Goal: Transaction & Acquisition: Download file/media

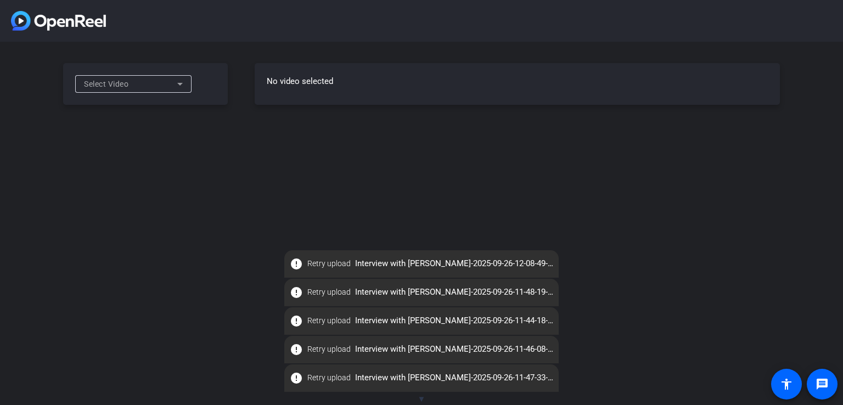
click at [176, 85] on icon at bounding box center [179, 83] width 13 height 13
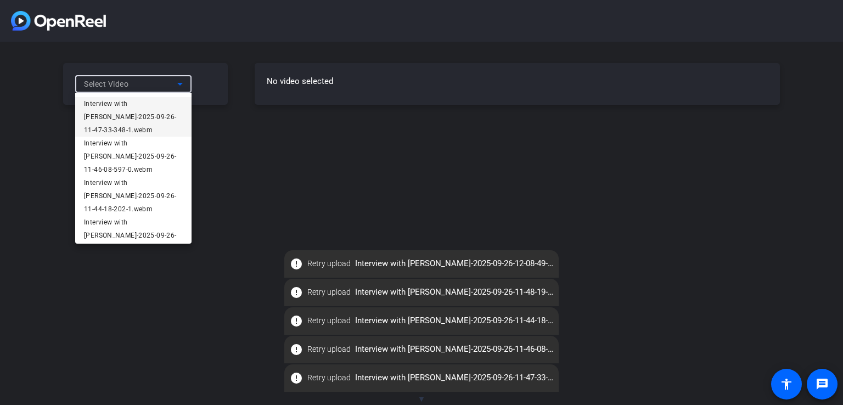
click at [130, 105] on span "Interview with [PERSON_NAME]-2025-09-26-11-47-33-348-1.webm" at bounding box center [133, 116] width 99 height 39
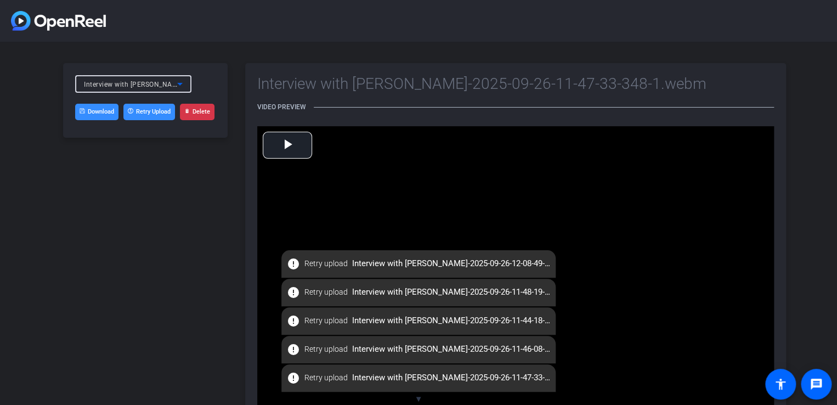
click at [103, 108] on link "Download" at bounding box center [96, 112] width 43 height 16
click at [181, 83] on icon at bounding box center [179, 84] width 5 height 3
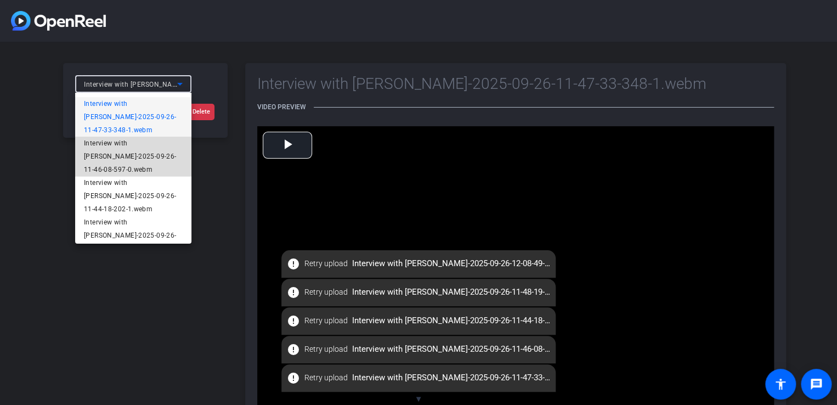
click at [110, 161] on span "Interview with [PERSON_NAME]-2025-09-26-11-46-08-597-0.webm" at bounding box center [133, 156] width 99 height 39
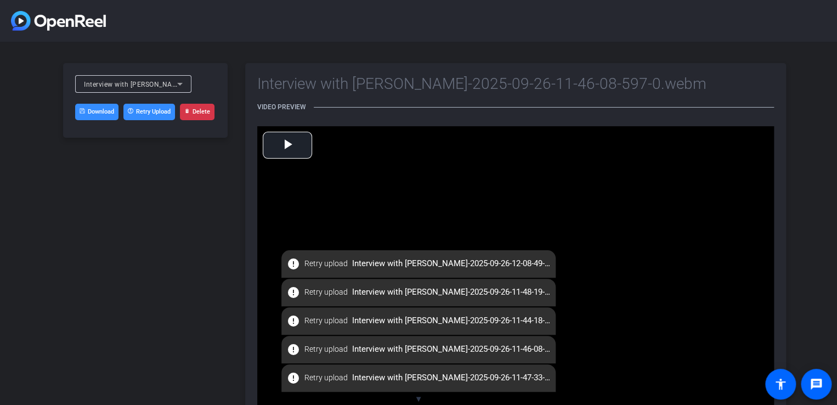
click at [97, 112] on link "Download" at bounding box center [96, 112] width 43 height 16
click at [176, 84] on icon at bounding box center [179, 83] width 13 height 13
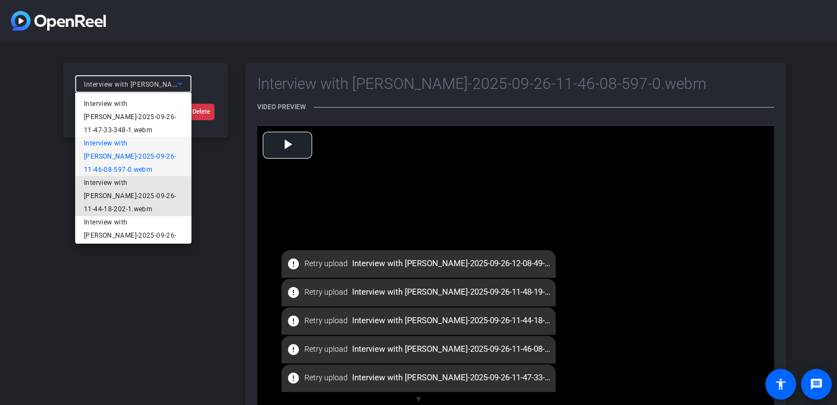
click at [127, 216] on span "Interview with [PERSON_NAME]-2025-09-26-11-44-18-202-1.webm" at bounding box center [133, 195] width 99 height 39
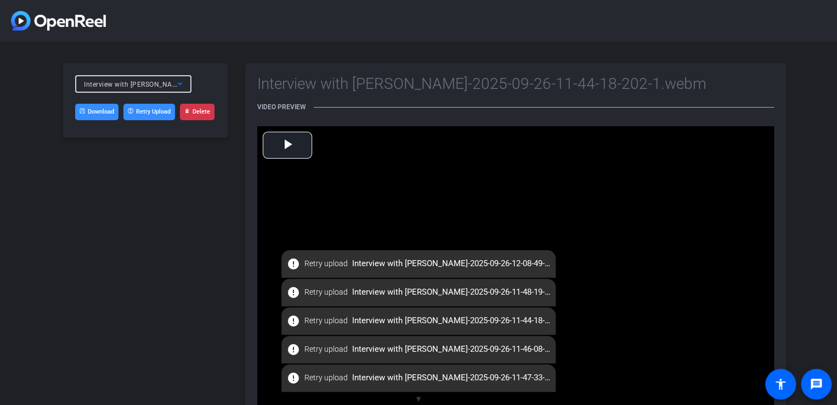
click at [101, 111] on link "Download" at bounding box center [96, 112] width 43 height 16
click at [180, 80] on icon at bounding box center [179, 83] width 13 height 13
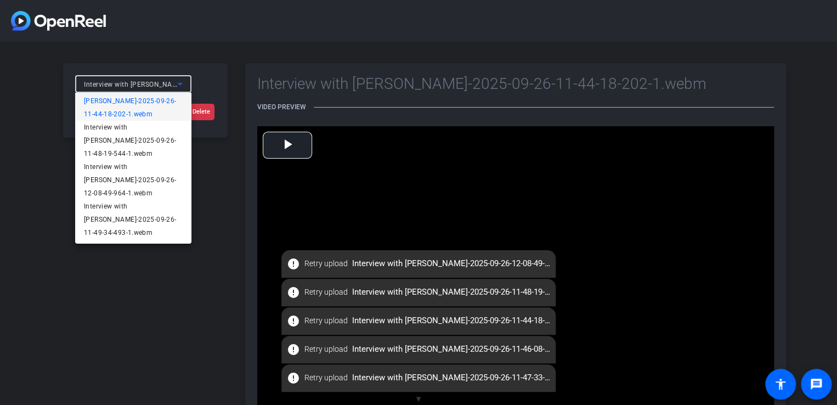
scroll to position [132, 0]
click at [123, 145] on span "Interview with [PERSON_NAME]-2025-09-26-11-48-19-544-1.webm" at bounding box center [133, 140] width 99 height 39
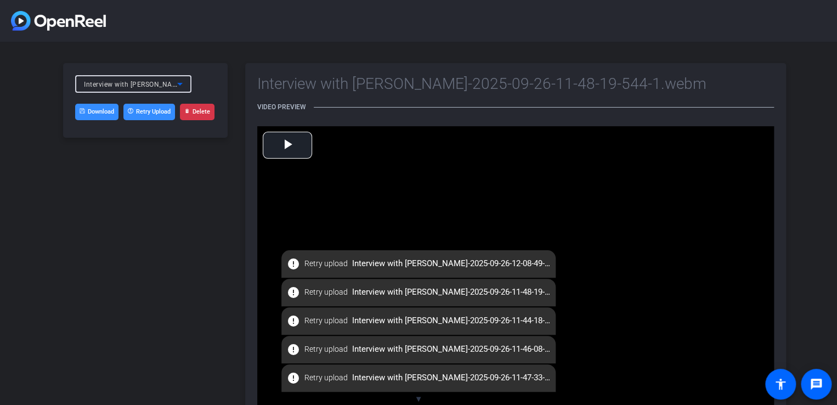
click at [99, 111] on link "Download" at bounding box center [96, 112] width 43 height 16
click at [178, 85] on icon at bounding box center [179, 83] width 13 height 13
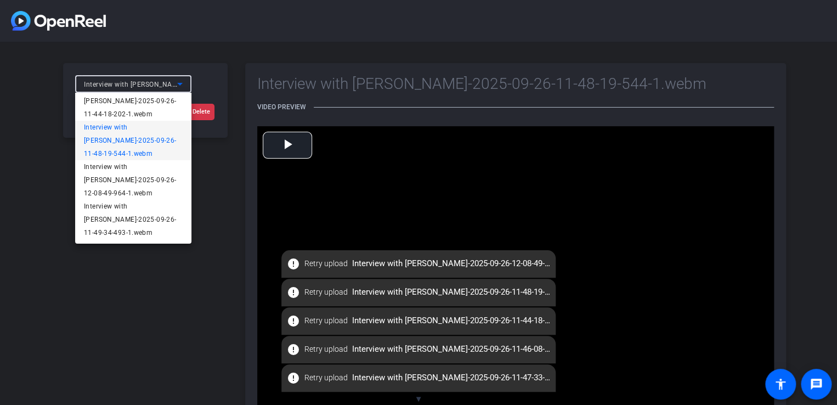
scroll to position [151, 0]
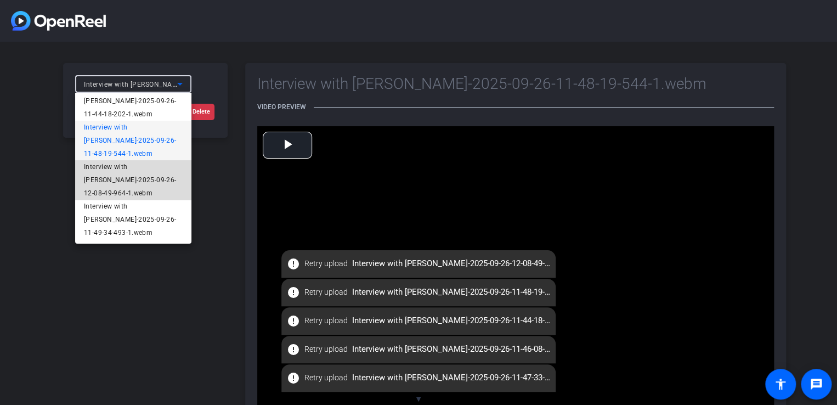
click at [134, 170] on span "Interview with [PERSON_NAME]-2025-09-26-12-08-49-964-1.webm" at bounding box center [133, 179] width 99 height 39
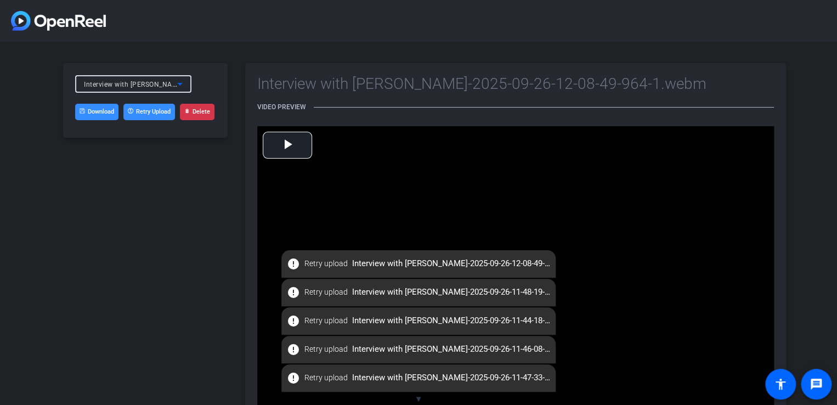
click at [99, 112] on link "Download" at bounding box center [96, 112] width 43 height 16
click at [178, 83] on icon at bounding box center [179, 84] width 5 height 3
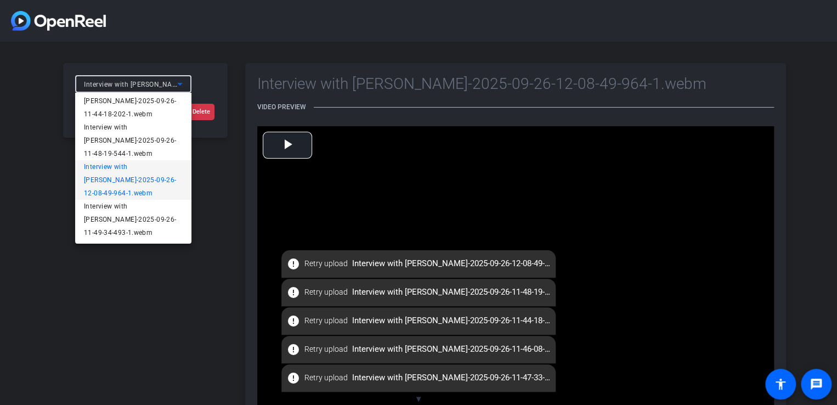
scroll to position [173, 0]
click at [134, 208] on span "Interview with [PERSON_NAME]-2025-09-26-11-49-34-493-1.webm" at bounding box center [133, 219] width 99 height 39
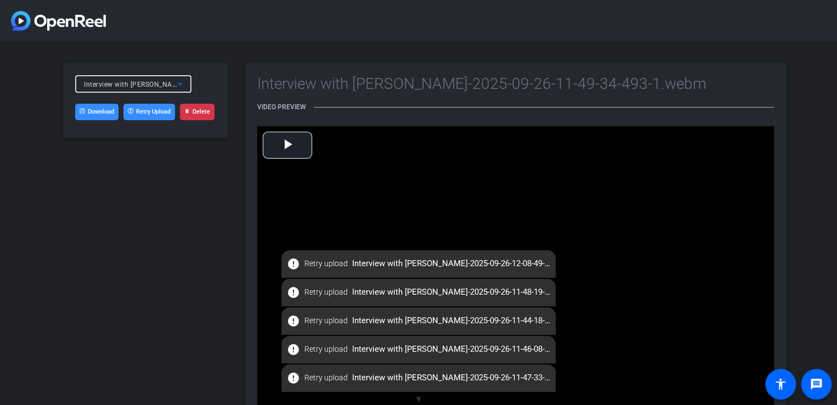
click at [97, 111] on link "Download" at bounding box center [96, 112] width 43 height 16
